Goal: Find specific page/section: Find specific page/section

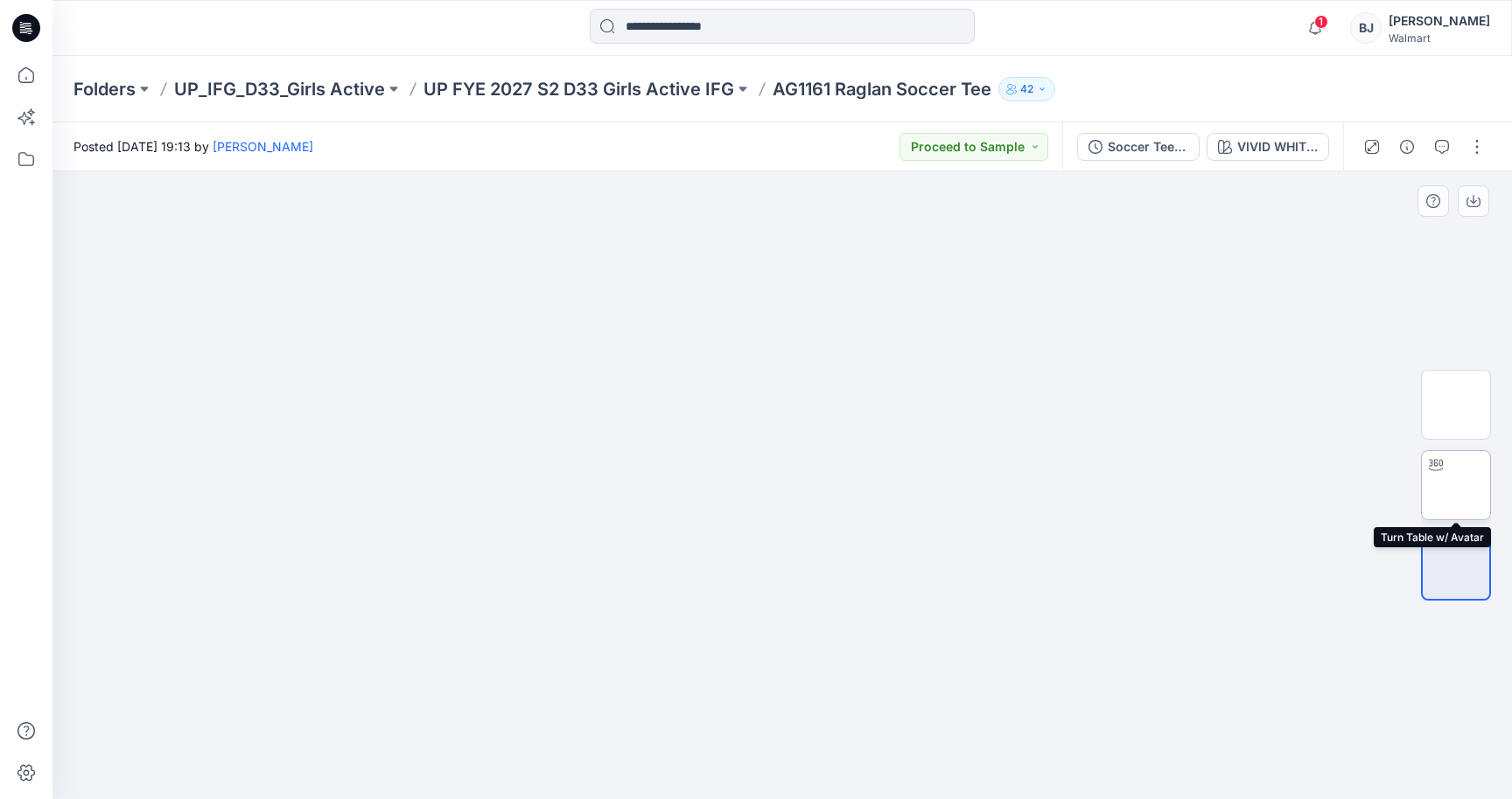
click at [1456, 485] on img at bounding box center [1456, 485] width 0 height 0
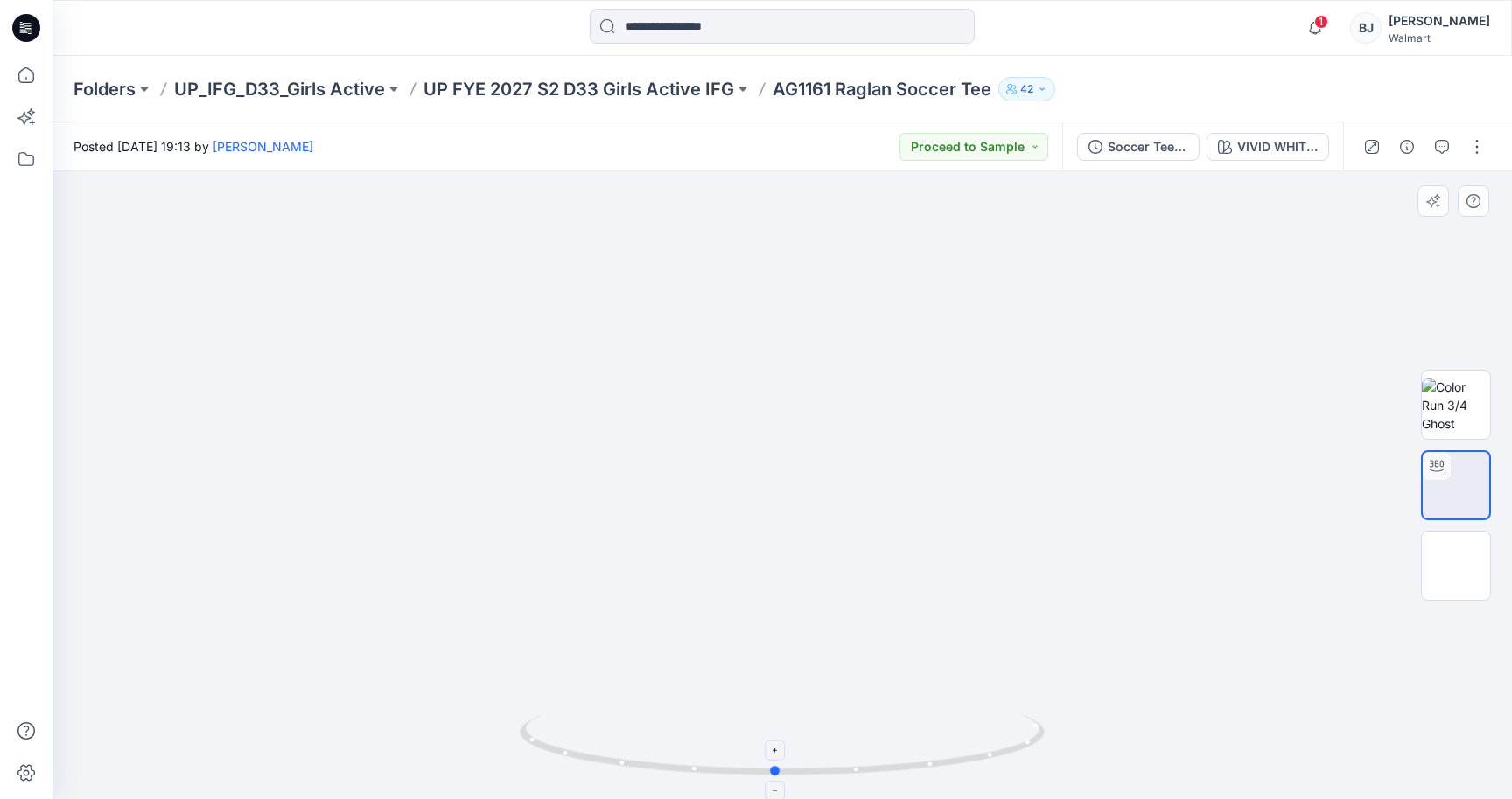
drag, startPoint x: 781, startPoint y: 768, endPoint x: 775, endPoint y: 720, distance: 48.4
click at [775, 720] on icon at bounding box center [784, 747] width 529 height 66
drag, startPoint x: 776, startPoint y: 772, endPoint x: 843, endPoint y: 60, distance: 715.1
click at [807, 731] on icon at bounding box center [784, 747] width 529 height 66
click at [336, 92] on p "UP_IFG_D33_Girls Active" at bounding box center [280, 90] width 211 height 25
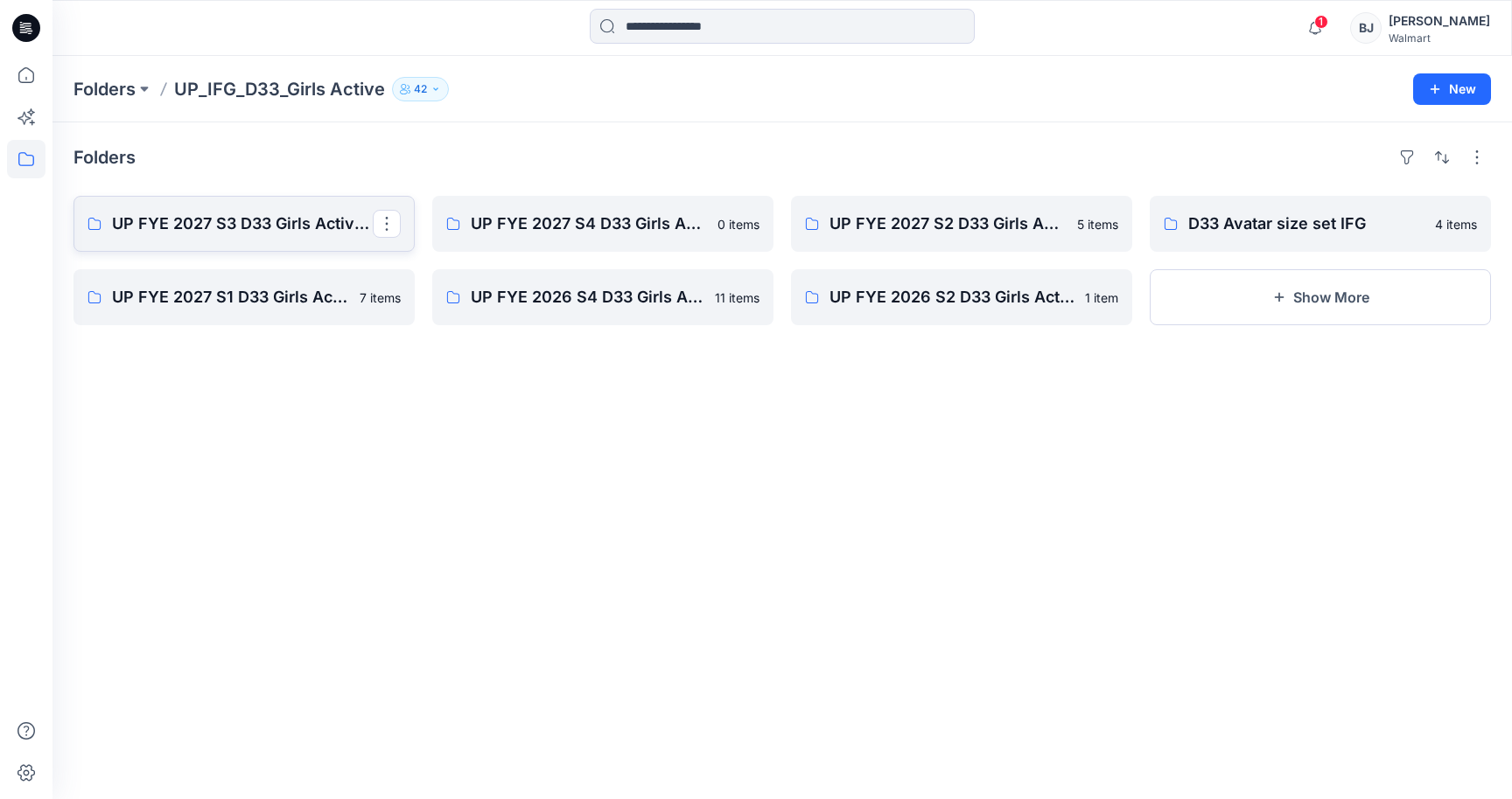
click at [193, 217] on p "UP FYE 2027 S3 D33 Girls Active IFG" at bounding box center [242, 224] width 261 height 25
